Goal: Task Accomplishment & Management: Complete application form

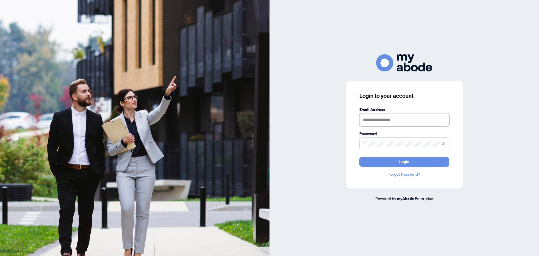
click at [373, 122] on input "text" at bounding box center [404, 119] width 90 height 13
type input "*"
type input "**********"
click at [378, 166] on button "Login" at bounding box center [404, 162] width 90 height 10
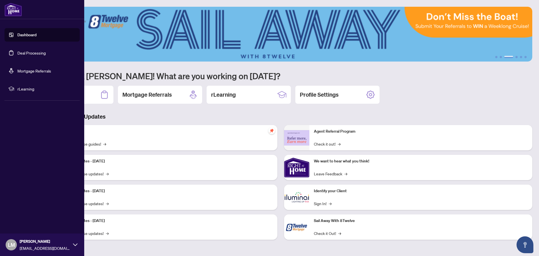
click at [24, 53] on link "Deal Processing" at bounding box center [31, 52] width 28 height 5
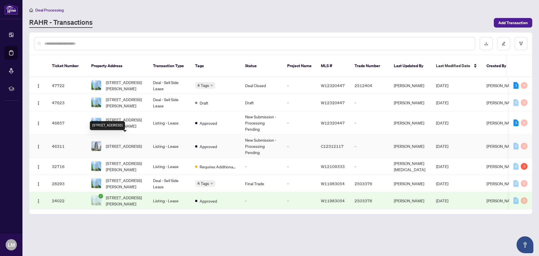
click at [124, 143] on span "512-1 Rean Dr, Toronto, Ontario M2K 3C1, Canada" at bounding box center [124, 146] width 36 height 6
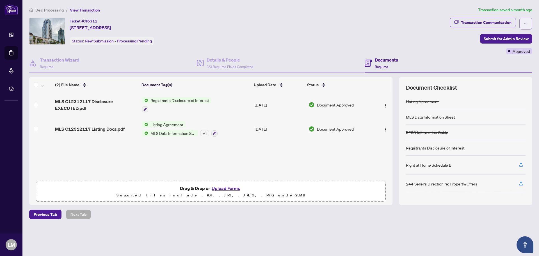
click at [526, 23] on icon "ellipsis" at bounding box center [526, 24] width 4 height 4
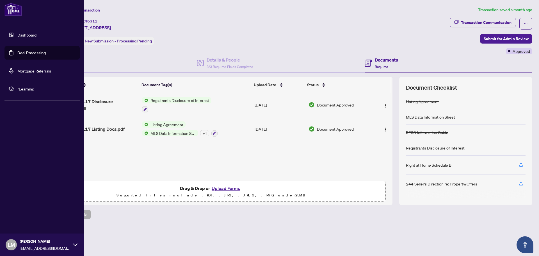
click at [31, 50] on link "Deal Processing" at bounding box center [31, 52] width 28 height 5
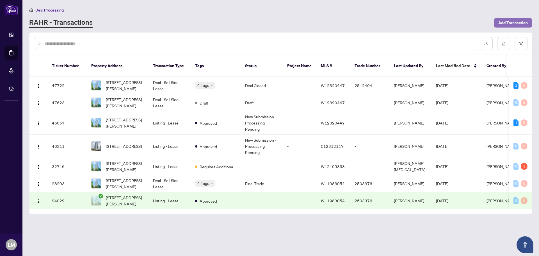
click at [512, 23] on span "Add Transaction" at bounding box center [512, 22] width 29 height 9
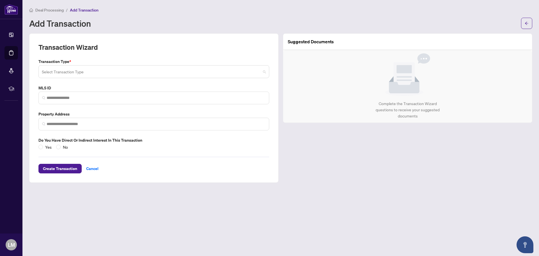
click at [263, 71] on span at bounding box center [154, 71] width 224 height 11
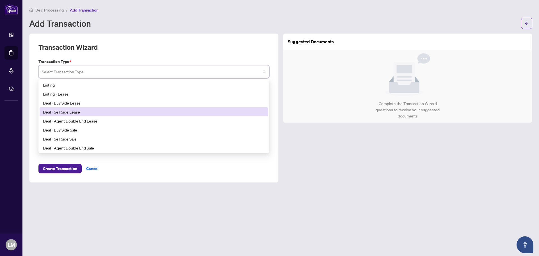
click at [152, 111] on div "Deal - Sell Side Lease" at bounding box center [154, 112] width 222 height 6
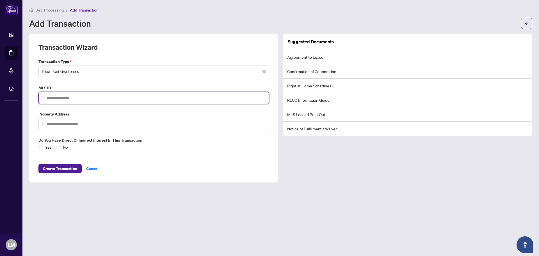
click at [113, 96] on input "search" at bounding box center [156, 98] width 219 height 6
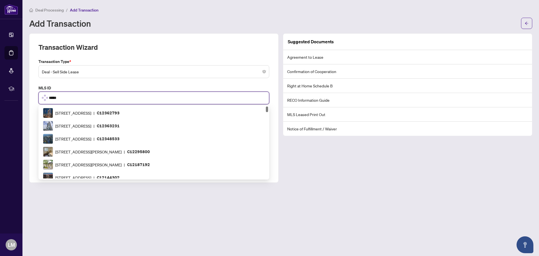
scroll to position [148, 0]
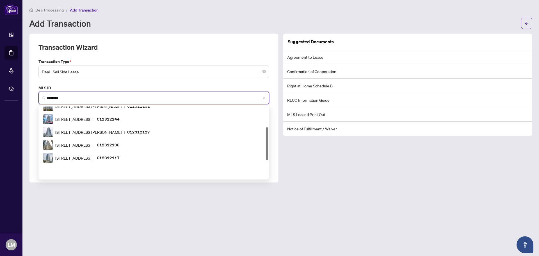
type input "*********"
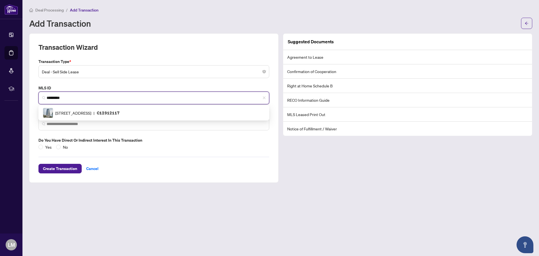
scroll to position [0, 0]
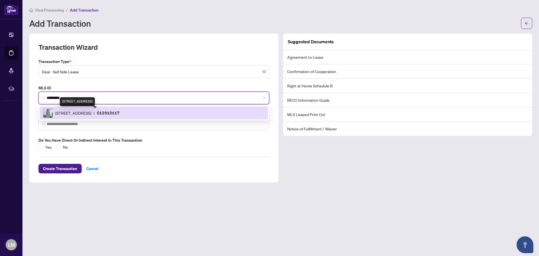
click at [91, 112] on span "1 Rean Dr, Toronto, Ontario M2K 3C1, Canada" at bounding box center [73, 113] width 36 height 6
type input "**********"
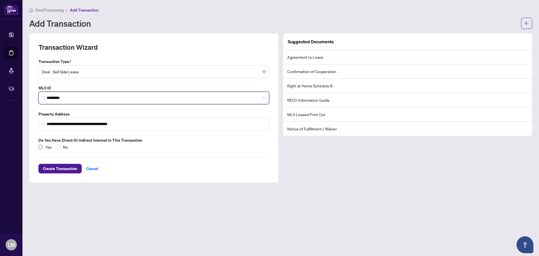
type input "*********"
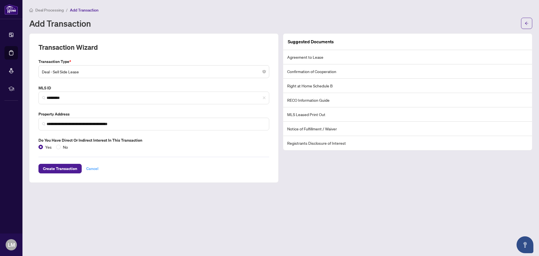
drag, startPoint x: 93, startPoint y: 166, endPoint x: 95, endPoint y: 172, distance: 5.5
click at [95, 172] on span "Cancel" at bounding box center [92, 168] width 12 height 9
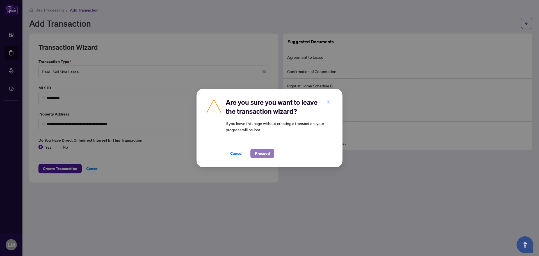
click at [263, 154] on span "Proceed" at bounding box center [262, 153] width 15 height 9
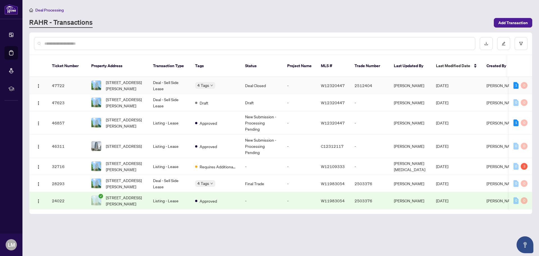
click at [160, 78] on td "Deal - Sell Side Lease" at bounding box center [170, 85] width 42 height 17
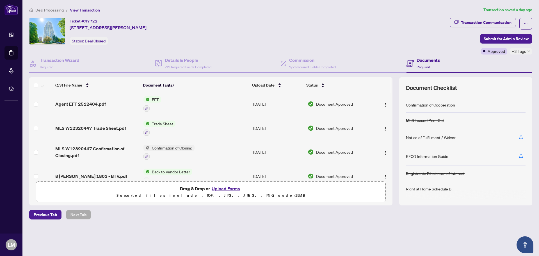
scroll to position [28, 0]
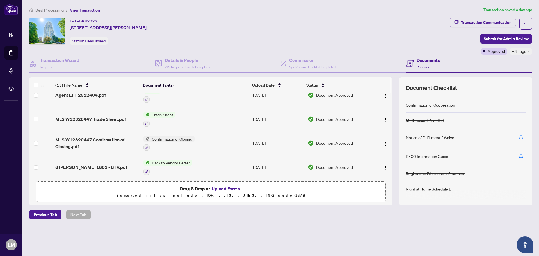
click at [529, 52] on icon "down" at bounding box center [528, 51] width 3 height 3
click at [439, 46] on div "Ticket #: 47722 1803-8 Lisa St, Brampton, Ontario L6T 4S6, Canada Status: Deal …" at bounding box center [238, 36] width 421 height 37
click at [527, 22] on icon "ellipsis" at bounding box center [526, 24] width 4 height 4
click at [289, 28] on div "Ticket #: 47722 1803-8 Lisa St, Brampton, Ontario L6T 4S6, Canada Status: Deal …" at bounding box center [238, 31] width 418 height 27
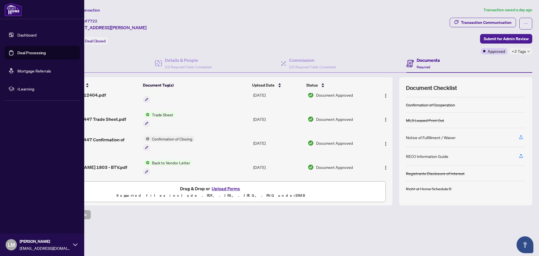
click at [32, 35] on link "Dashboard" at bounding box center [26, 34] width 19 height 5
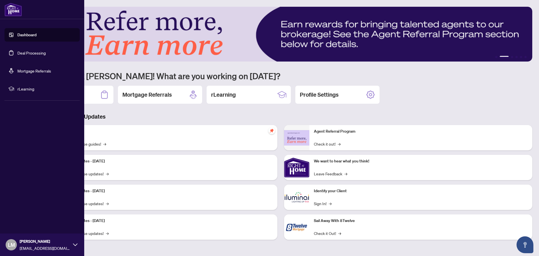
click at [22, 55] on link "Deal Processing" at bounding box center [31, 52] width 28 height 5
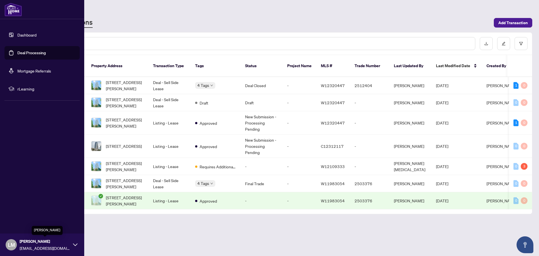
click at [31, 241] on span "Luke Mancuso" at bounding box center [45, 241] width 51 height 6
click at [24, 211] on span "Logout" at bounding box center [22, 211] width 13 height 9
